Goal: Task Accomplishment & Management: Manage account settings

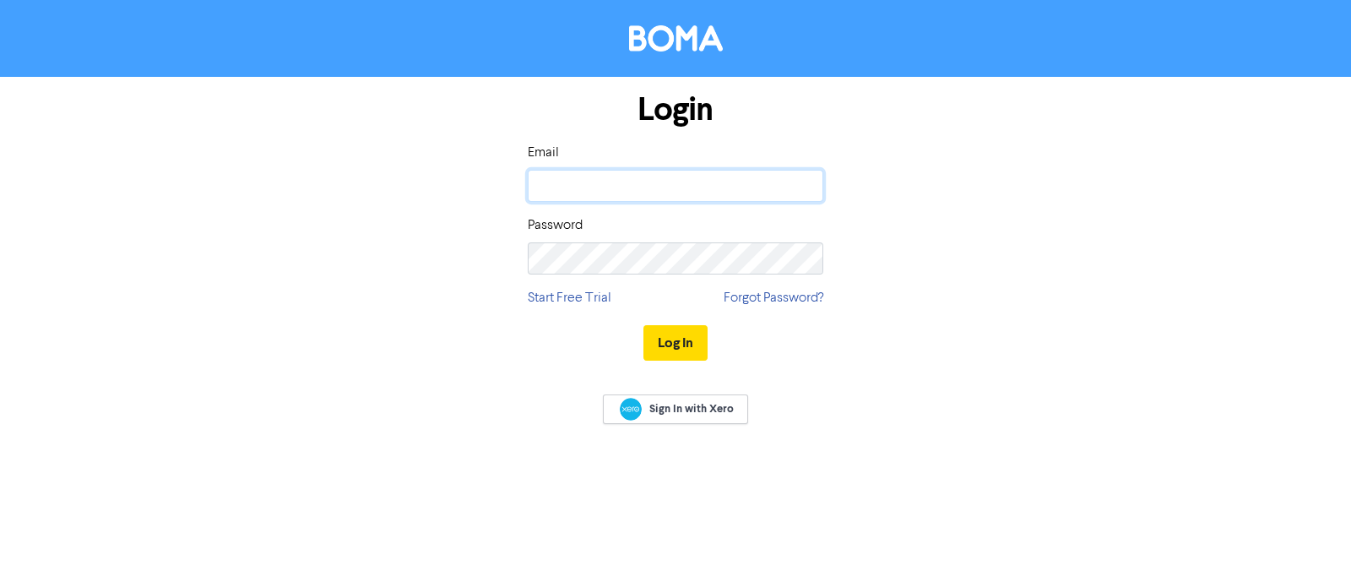
click at [600, 176] on input "email" at bounding box center [676, 186] width 296 height 32
type input "[EMAIL_ADDRESS][DOMAIN_NAME]"
click at [644, 325] on button "Log In" at bounding box center [676, 342] width 64 height 35
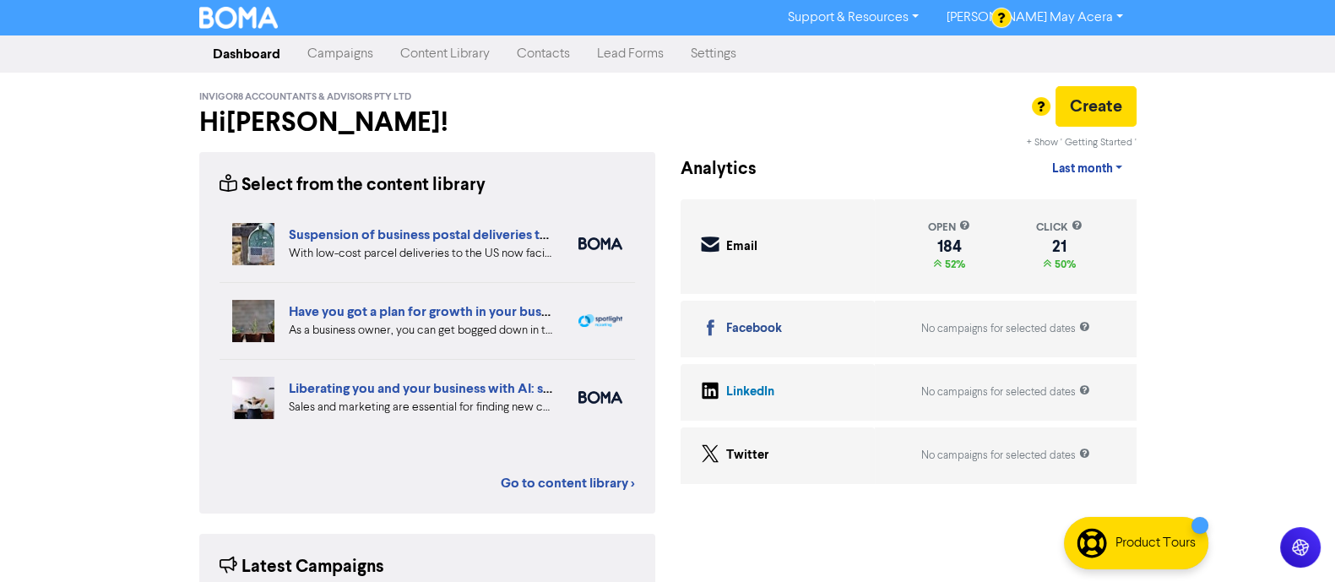
click at [706, 49] on link "Settings" at bounding box center [713, 54] width 73 height 34
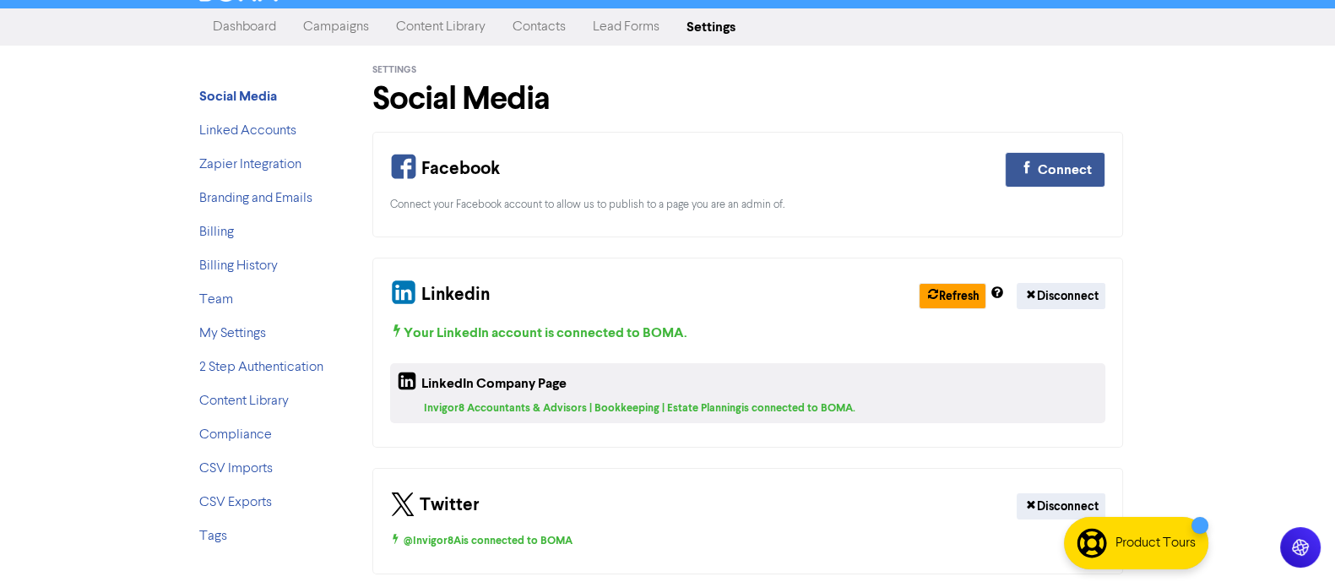
scroll to position [38, 0]
